Goal: Task Accomplishment & Management: Use online tool/utility

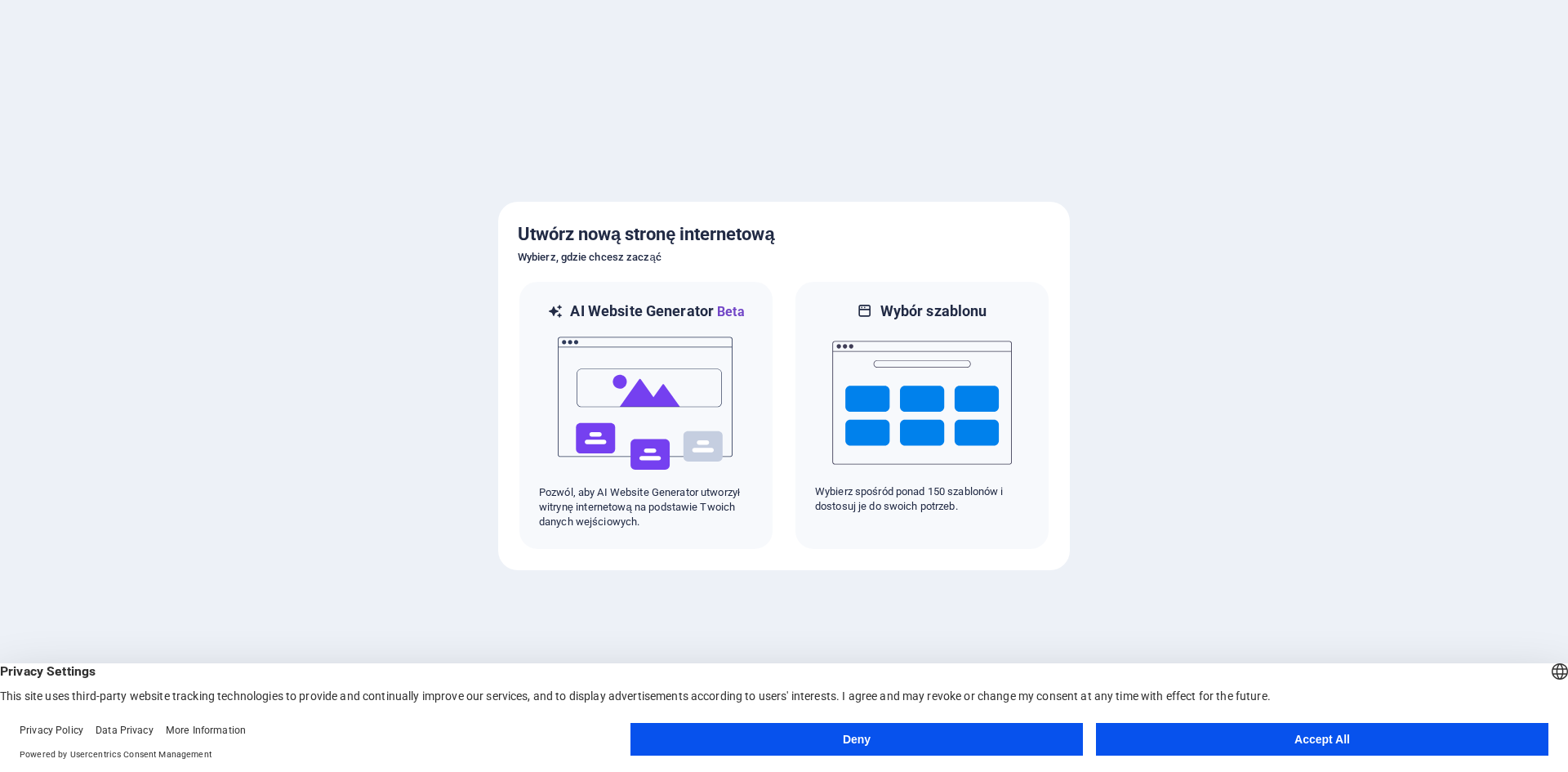
click at [1013, 741] on button "Deny" at bounding box center [856, 738] width 452 height 32
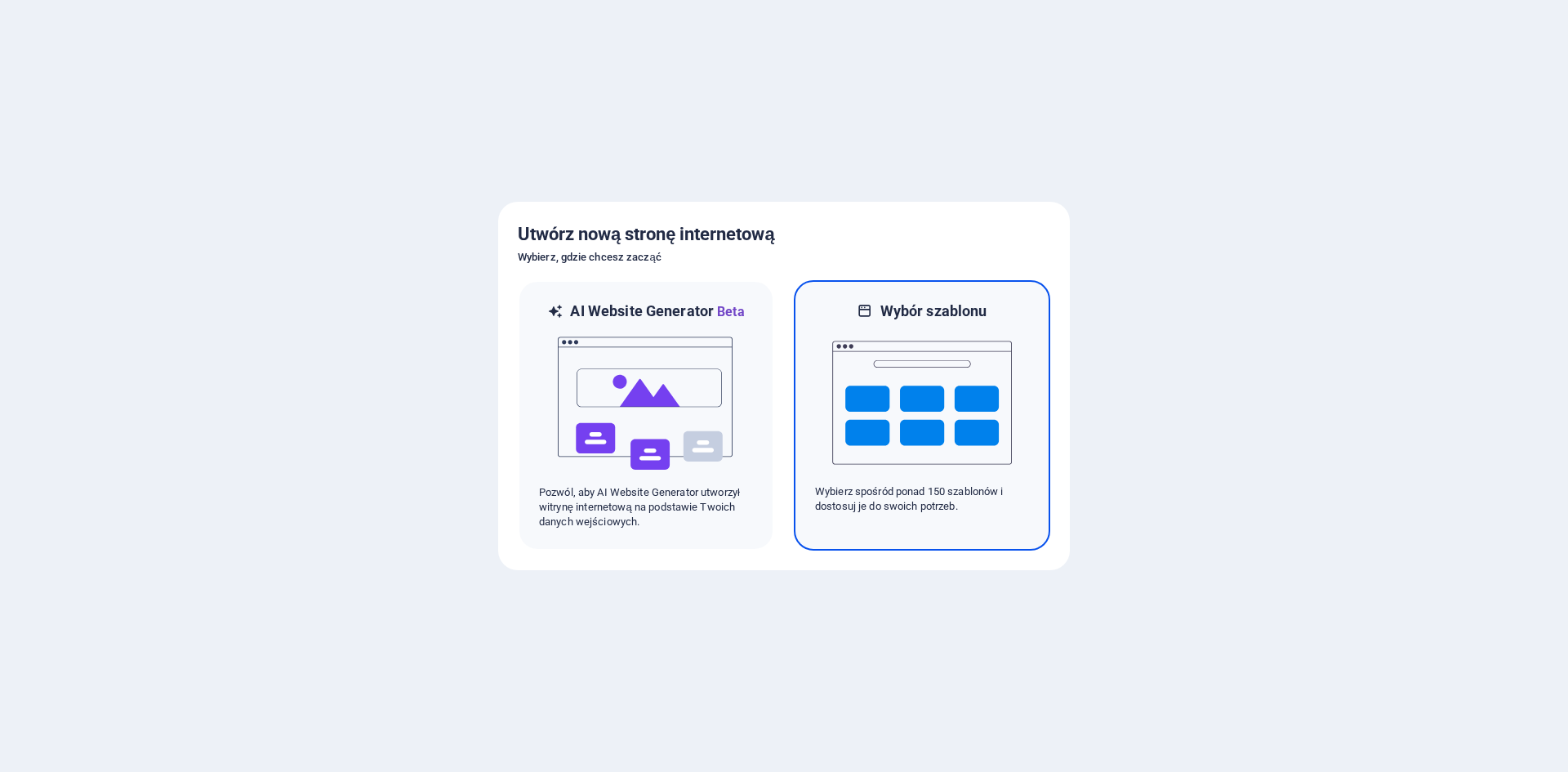
click at [855, 447] on img at bounding box center [922, 402] width 180 height 163
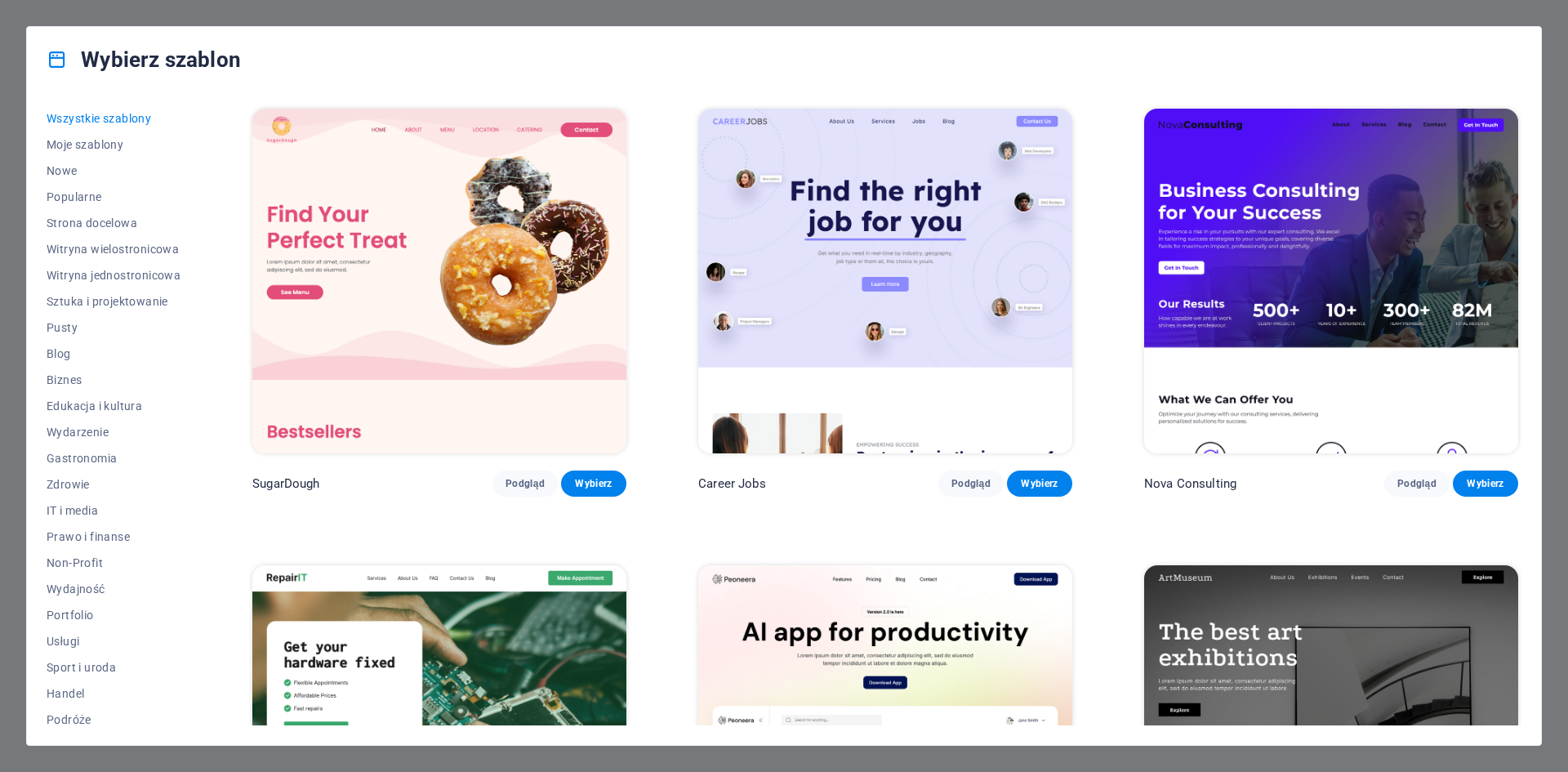
drag, startPoint x: 1512, startPoint y: 60, endPoint x: 258, endPoint y: 52, distance: 1254.0
click at [1510, 62] on div "Wybierz szablon" at bounding box center [784, 60] width 1514 height 65
